Goal: Entertainment & Leisure: Browse casually

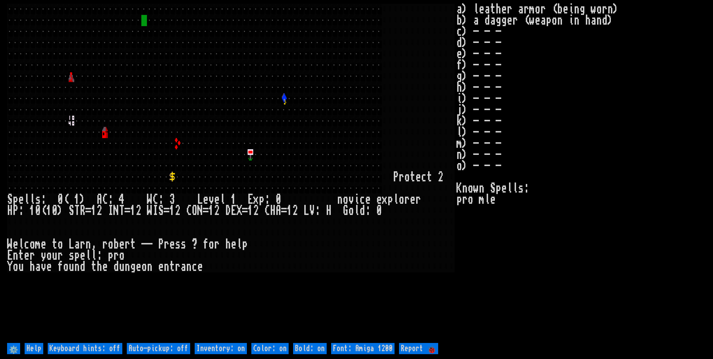
click at [184, 346] on off "Auto-pickup: off" at bounding box center [158, 348] width 63 height 11
type off "Auto-pickup: on"
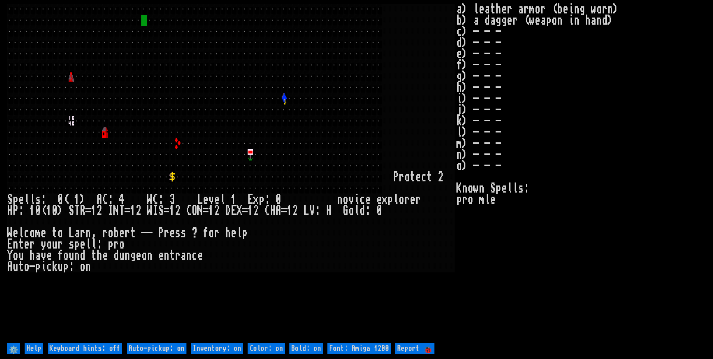
click at [226, 346] on on "Inventory: on" at bounding box center [217, 348] width 52 height 11
type on "Inventory: off"
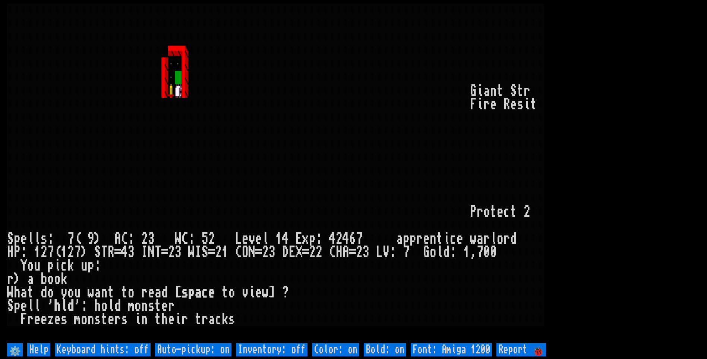
click at [206, 345] on off "Auto-pickup: on" at bounding box center [193, 349] width 76 height 13
type off "Auto-pickup: off"
